Goal: Transaction & Acquisition: Purchase product/service

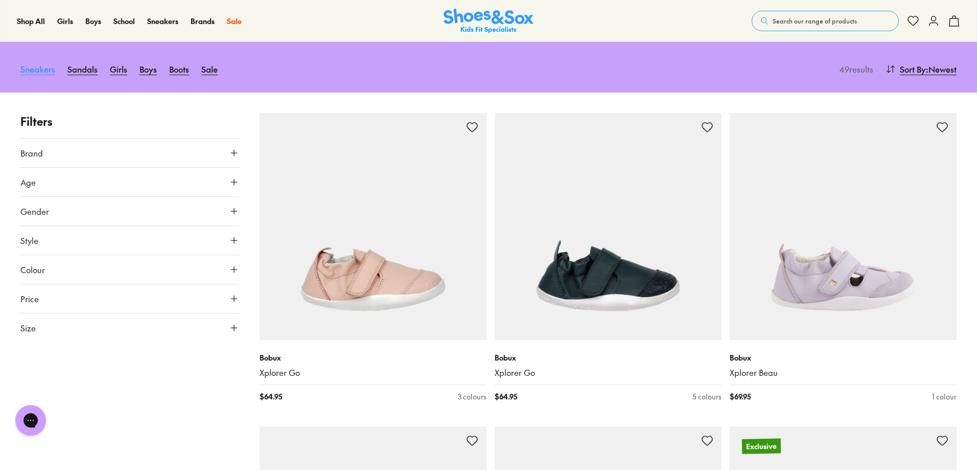
click at [32, 73] on link "Sneakers" at bounding box center [37, 69] width 35 height 22
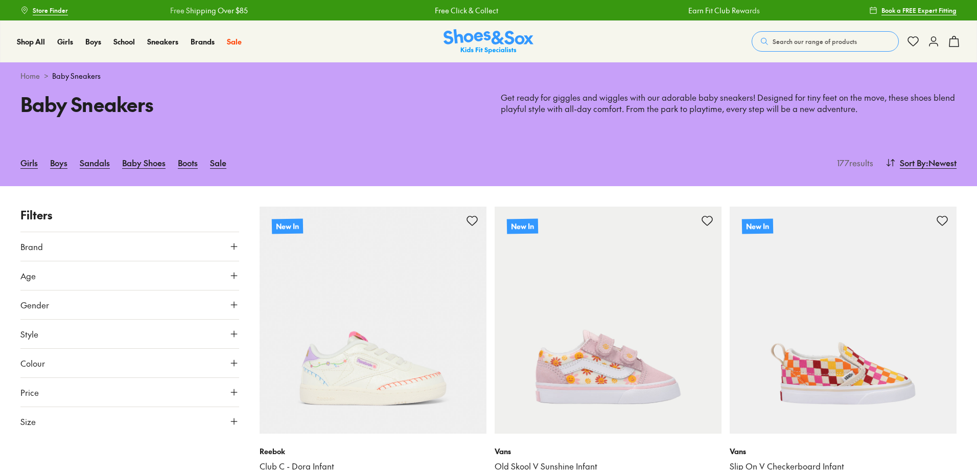
click at [231, 276] on use at bounding box center [234, 275] width 6 height 6
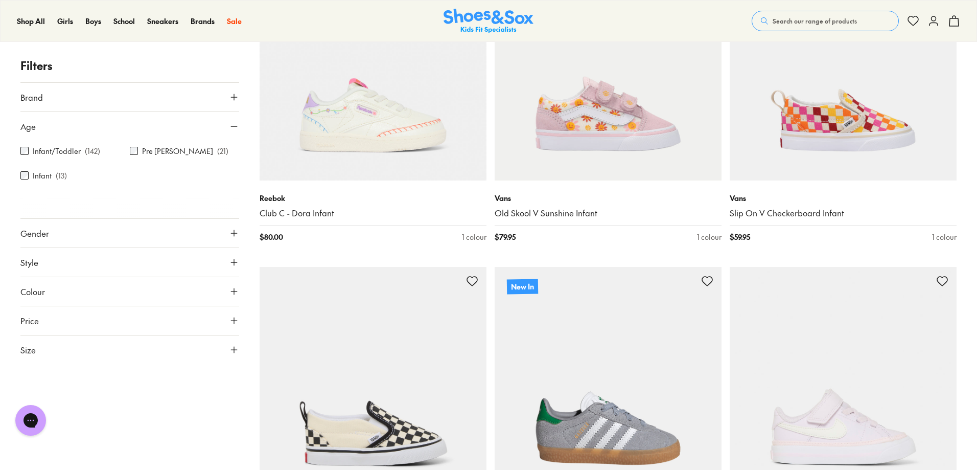
scroll to position [256, 0]
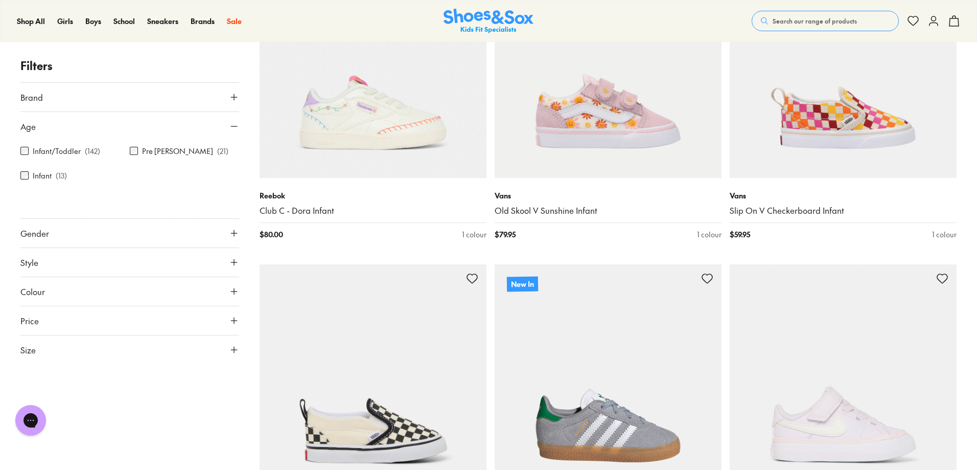
click at [33, 157] on div "Infant/Toddler ( 142 ) Pre Walker ( 21 ) Infant ( 13 )" at bounding box center [129, 169] width 219 height 57
click at [33, 151] on label "Infant/Toddler" at bounding box center [57, 151] width 48 height 11
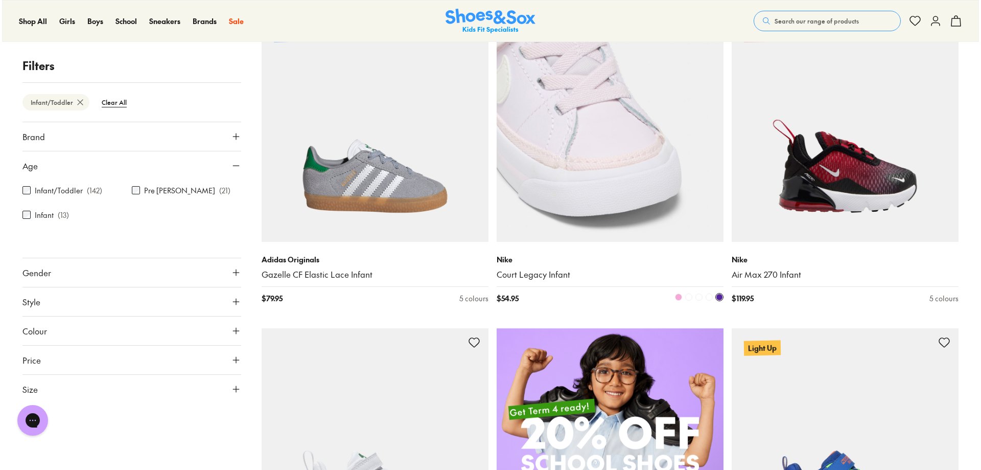
scroll to position [506, 0]
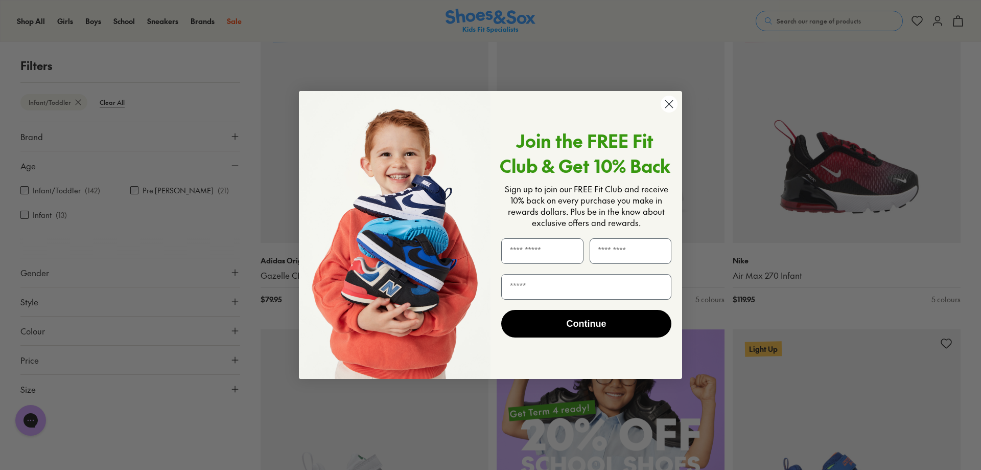
click at [669, 108] on circle "Close dialog" at bounding box center [669, 104] width 17 height 17
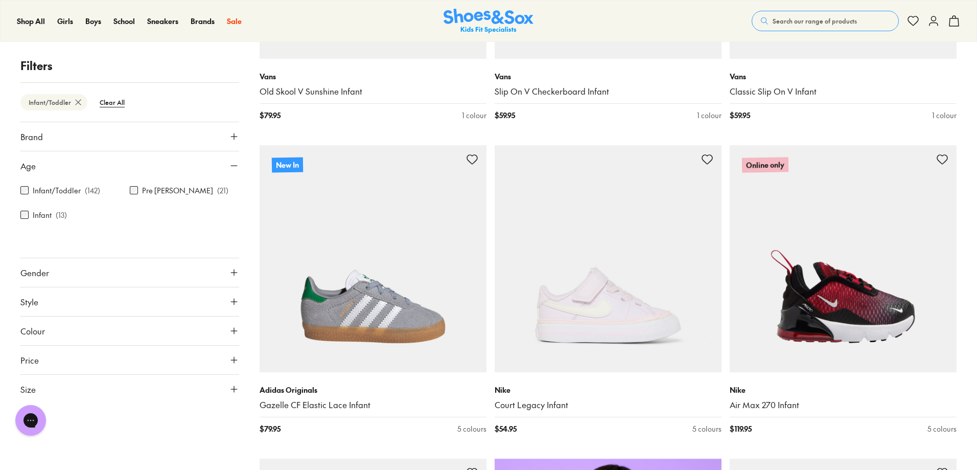
scroll to position [301, 0]
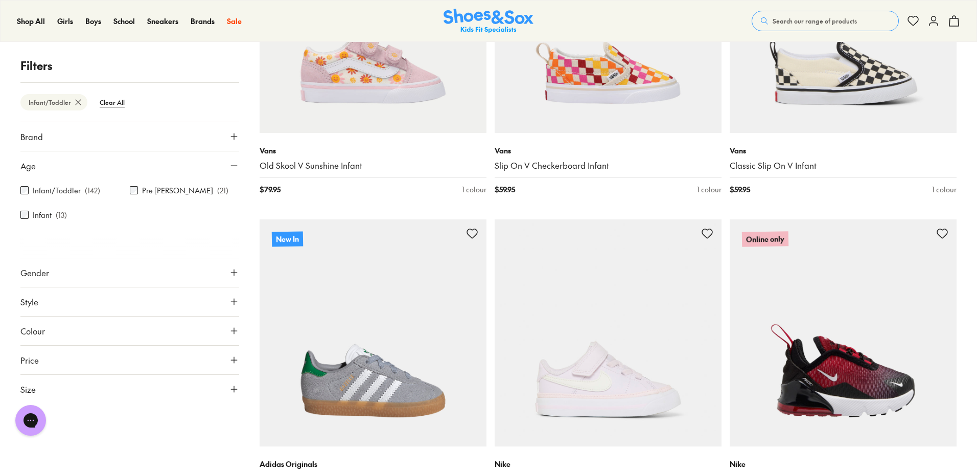
click at [219, 273] on button "Gender" at bounding box center [129, 272] width 219 height 29
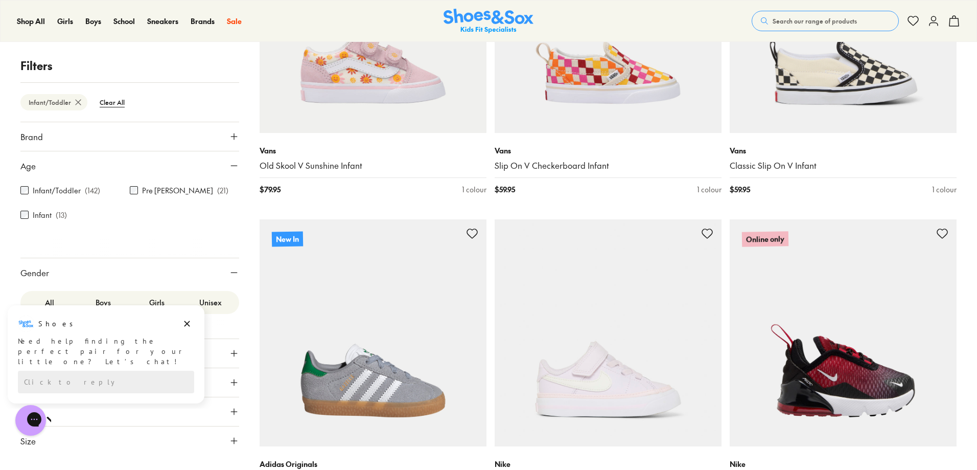
click at [105, 301] on label "Boys" at bounding box center [103, 302] width 54 height 19
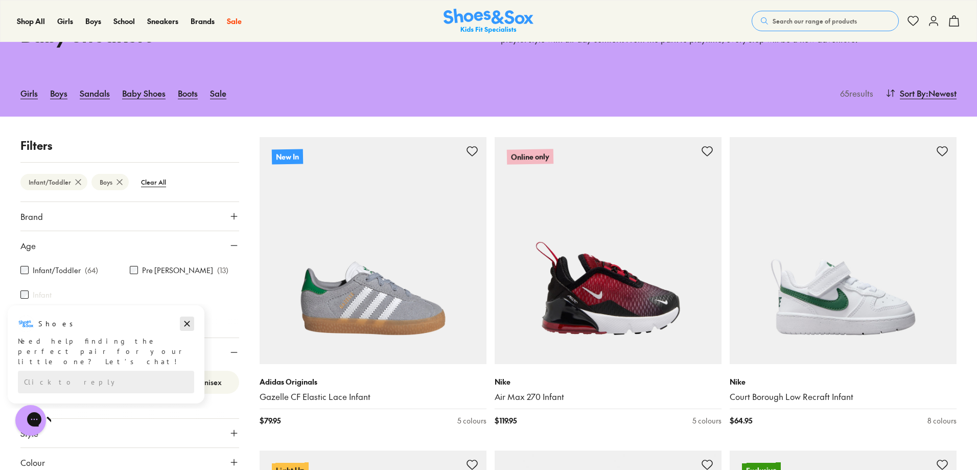
click at [185, 318] on icon "Dismiss campaign" at bounding box center [187, 323] width 10 height 12
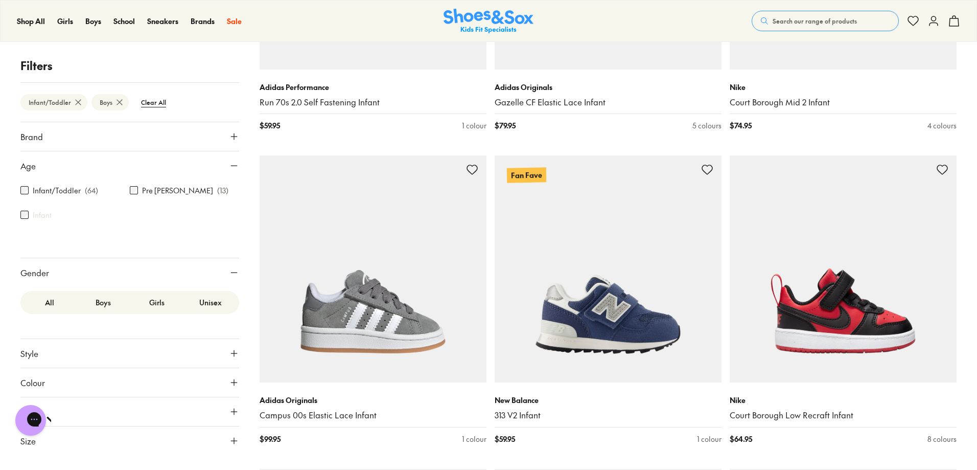
scroll to position [2370, 0]
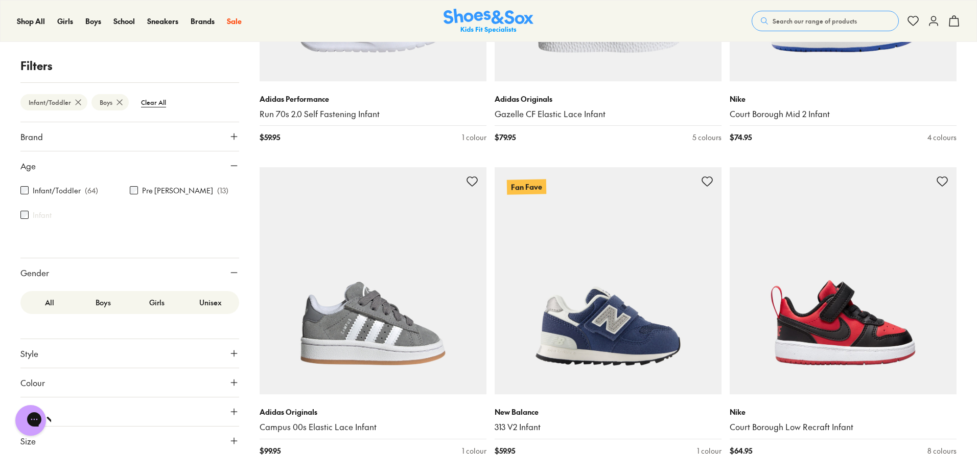
scroll to position [2063, 0]
